Goal: Transaction & Acquisition: Download file/media

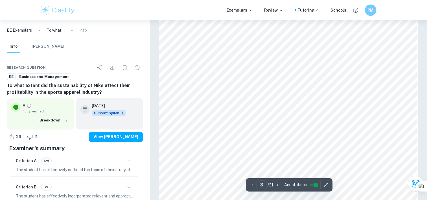
scroll to position [740, 0]
drag, startPoint x: 206, startPoint y: 108, endPoint x: 216, endPoint y: 101, distance: 11.6
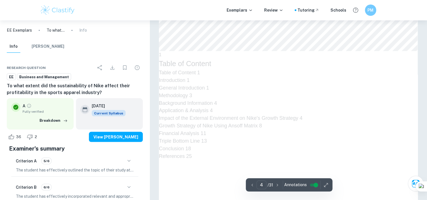
type input "3"
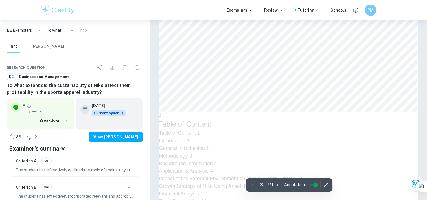
scroll to position [939, 0]
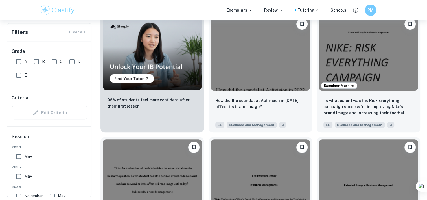
scroll to position [437, 0]
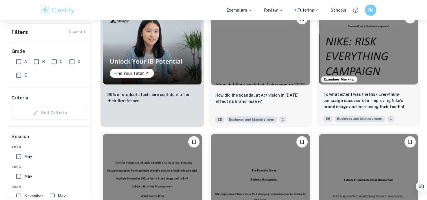
click at [341, 87] on div "To what extent was the Risk Everything campaign successful in improving Nike's …" at bounding box center [369, 106] width 104 height 39
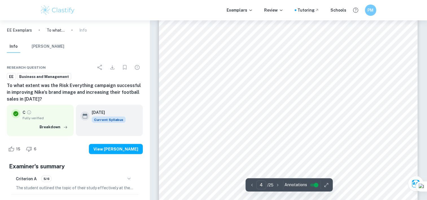
type input "3"
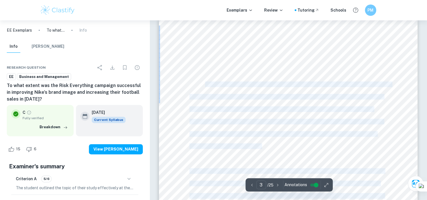
drag, startPoint x: 205, startPoint y: 84, endPoint x: 249, endPoint y: 88, distance: 43.3
click at [249, 88] on div "3 Introduc)on Nike, the American athleLc apparel company founded in [DATE], has…" at bounding box center [288, 184] width 259 height 335
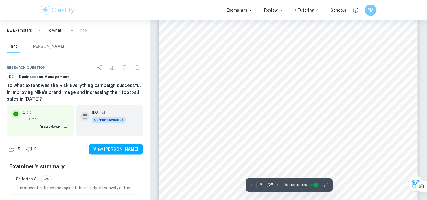
scroll to position [739, 0]
drag, startPoint x: 259, startPoint y: 109, endPoint x: 337, endPoint y: 109, distance: 78.1
click at [337, 109] on span "biggest sports clubs and athletes. One of the sports market Nike has been most …" at bounding box center [286, 108] width 194 height 5
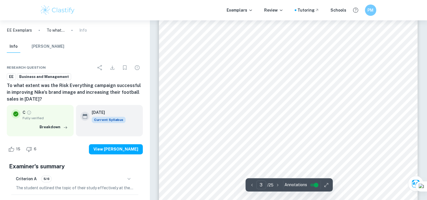
click at [267, 108] on div "3 Introduc)on Nike, the American athleLc apparel company founded in [DATE], has…" at bounding box center [288, 137] width 259 height 335
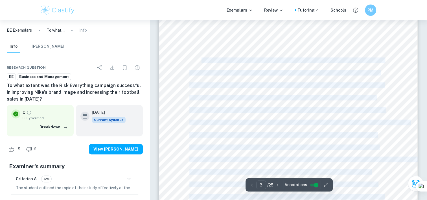
drag, startPoint x: 200, startPoint y: 60, endPoint x: 290, endPoint y: 63, distance: 89.5
click at [290, 63] on div "3 Introduc)on Nike, the American athleLc apparel company founded in [DATE], has…" at bounding box center [288, 73] width 259 height 335
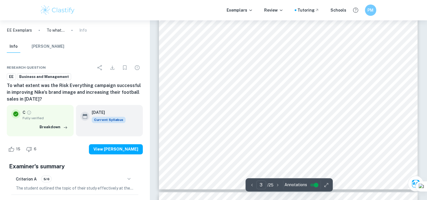
scroll to position [909, 0]
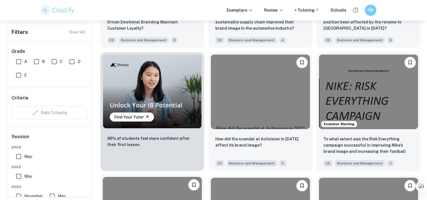
scroll to position [388, 0]
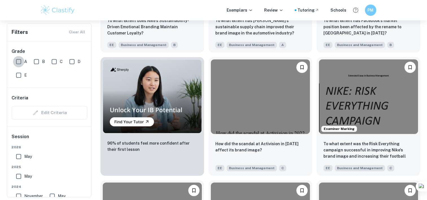
click at [16, 60] on input "A" at bounding box center [18, 61] width 11 height 11
checkbox input "true"
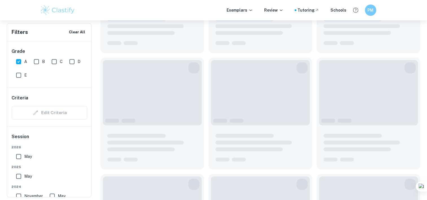
scroll to position [402, 0]
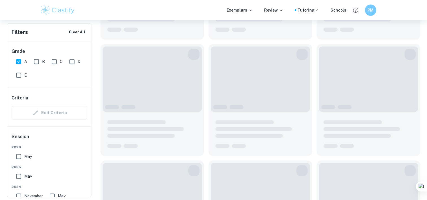
click at [36, 62] on input "B" at bounding box center [36, 61] width 11 height 11
checkbox input "true"
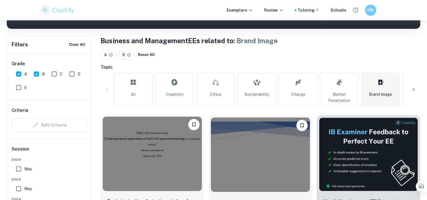
scroll to position [98, 0]
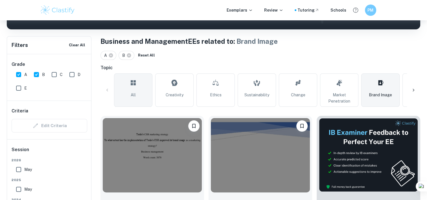
click at [137, 93] on link "All" at bounding box center [133, 89] width 38 height 33
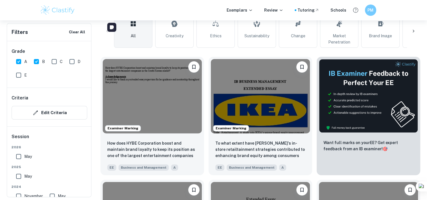
scroll to position [214, 0]
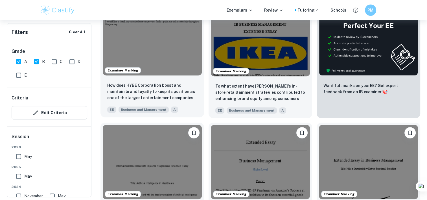
click at [170, 78] on div "How does HYBE Corporation boost and maintain brand loyalty to keep its position…" at bounding box center [152, 97] width 104 height 39
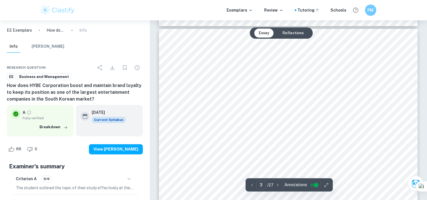
scroll to position [780, 0]
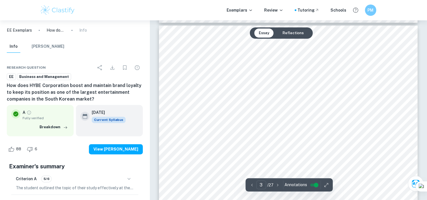
click at [260, 81] on span "In recent years, the music industry witnessed the remarkable growth of Korean p…" at bounding box center [288, 78] width 196 height 5
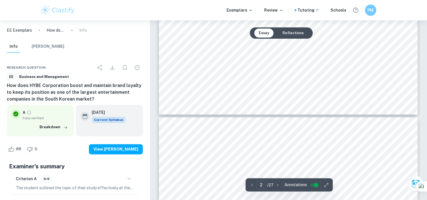
type input "3"
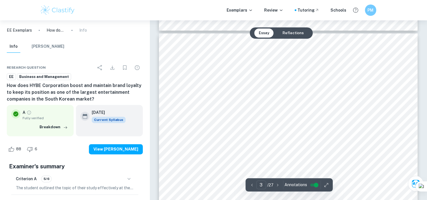
scroll to position [772, 0]
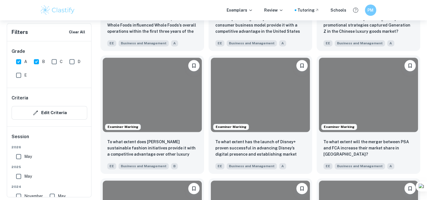
scroll to position [214, 0]
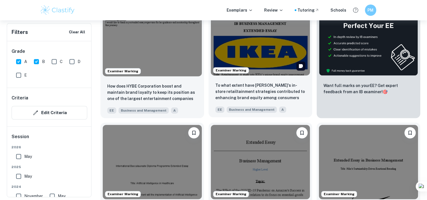
click at [230, 67] on img at bounding box center [260, 38] width 99 height 74
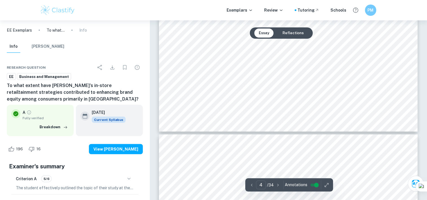
type input "5"
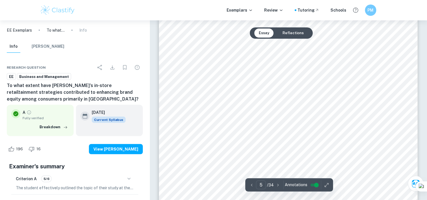
scroll to position [1594, 0]
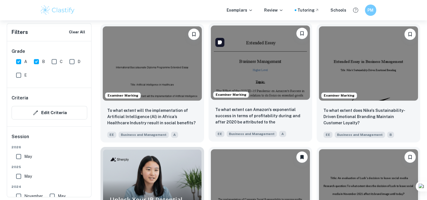
scroll to position [313, 0]
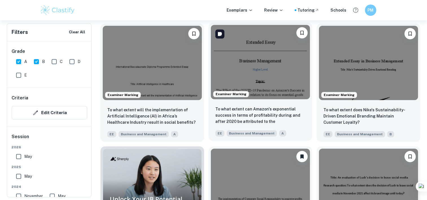
click at [255, 89] on img at bounding box center [260, 62] width 99 height 74
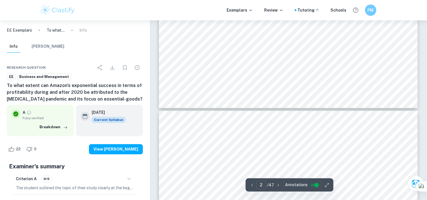
scroll to position [631, 0]
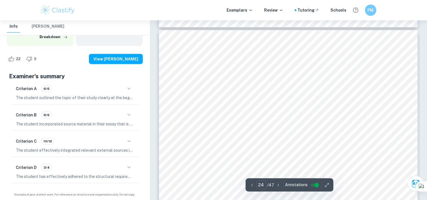
scroll to position [7798, 0]
drag, startPoint x: 207, startPoint y: 74, endPoint x: 263, endPoint y: 75, distance: 56.1
click at [263, 75] on span "2022, [PERSON_NAME]'s NPM declined 78%, with 13% active buyer reductions due to…" at bounding box center [302, 74] width 226 height 5
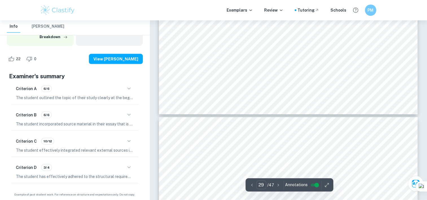
scroll to position [9730, 0]
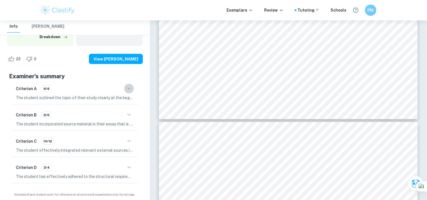
click at [126, 87] on icon "button" at bounding box center [129, 88] width 7 height 7
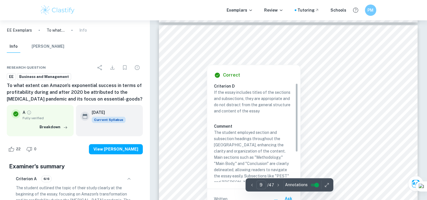
scroll to position [2742, 0]
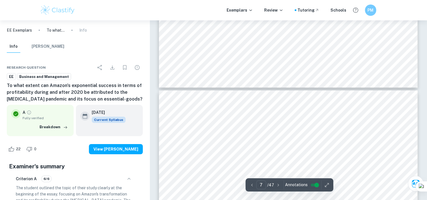
type input "6"
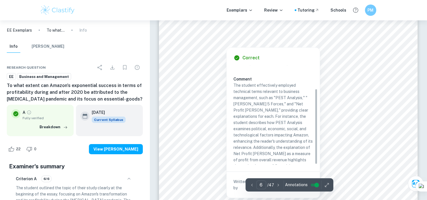
scroll to position [1752, 0]
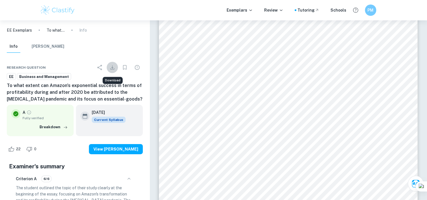
click at [112, 66] on icon "Download" at bounding box center [112, 67] width 7 height 7
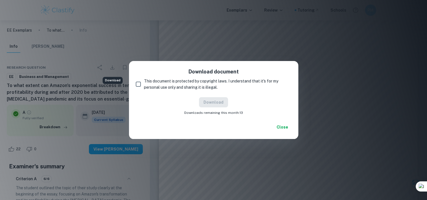
click at [148, 85] on span "This document is protected by copyright laws. I understand that it's for my per…" at bounding box center [215, 84] width 143 height 12
click at [144, 85] on input "This document is protected by copyright laws. I understand that it's for my per…" at bounding box center [138, 83] width 11 height 11
checkbox input "true"
click at [214, 103] on button "Download" at bounding box center [213, 102] width 29 height 10
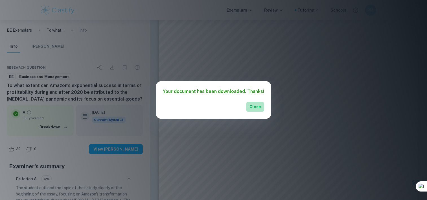
click at [261, 102] on button "Close" at bounding box center [255, 107] width 18 height 10
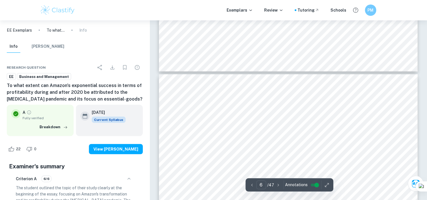
type input "5"
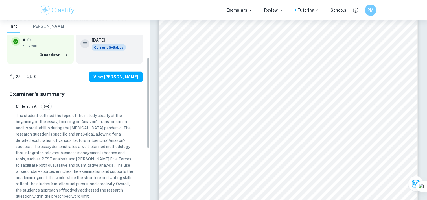
scroll to position [75, 0]
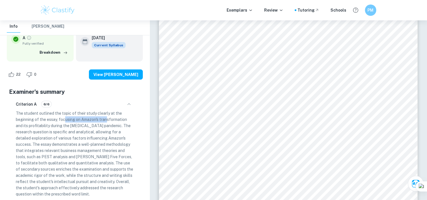
drag, startPoint x: 63, startPoint y: 118, endPoint x: 106, endPoint y: 118, distance: 42.3
click at [106, 118] on p "The student outlined the topic of their study clearly at the beginning of the e…" at bounding box center [75, 153] width 118 height 87
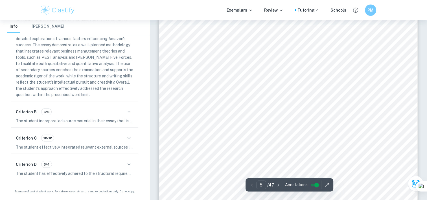
scroll to position [1502, 0]
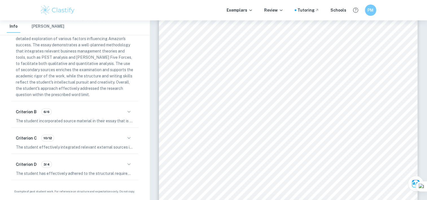
click at [55, 144] on p "The student effectively integrated relevant external sources into the essay, al…" at bounding box center [75, 147] width 118 height 6
click at [66, 138] on div "Criterion C 10/12" at bounding box center [75, 138] width 118 height 10
click at [127, 137] on icon "button" at bounding box center [129, 138] width 7 height 7
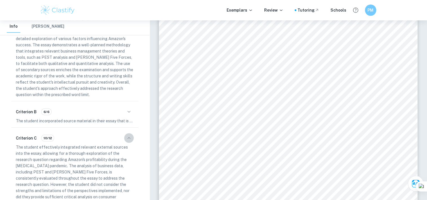
click at [127, 137] on icon "button" at bounding box center [129, 138] width 7 height 7
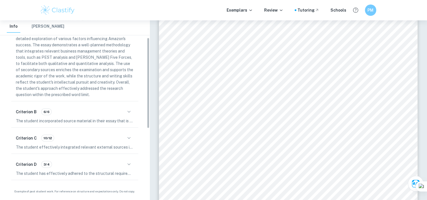
scroll to position [0, 0]
